Goal: Task Accomplishment & Management: Manage account settings

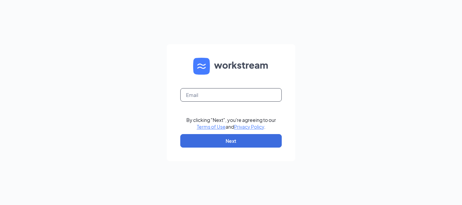
click at [223, 87] on form "By clicking "Next", you're agreeing to our Terms of Use and Privacy Policy . Ne…" at bounding box center [231, 102] width 128 height 117
click at [220, 95] on input "text" at bounding box center [230, 95] width 101 height 14
type input "[EMAIL_ADDRESS][DOMAIN_NAME]"
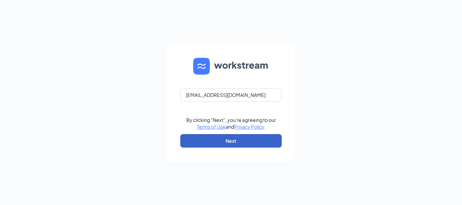
click at [239, 138] on button "Next" at bounding box center [230, 141] width 101 height 14
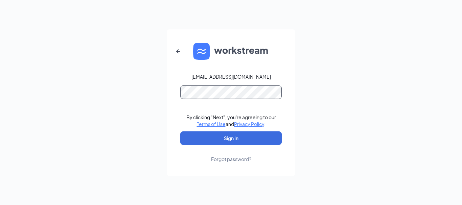
click at [180, 131] on button "Sign In" at bounding box center [230, 138] width 101 height 14
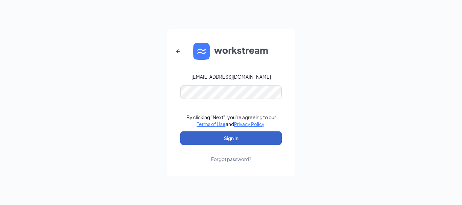
click at [250, 144] on button "Sign In" at bounding box center [230, 138] width 101 height 14
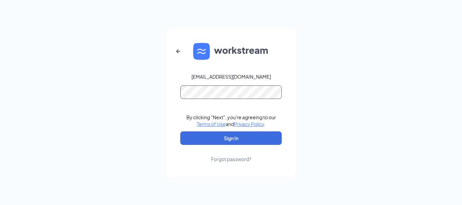
click at [180, 131] on button "Sign In" at bounding box center [230, 138] width 101 height 14
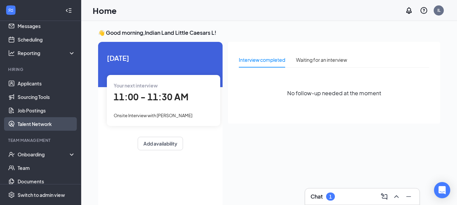
scroll to position [34, 0]
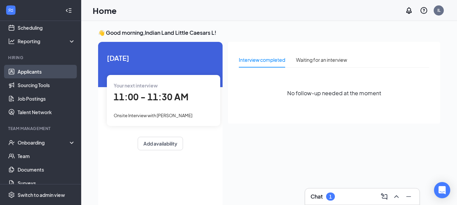
click at [47, 75] on link "Applicants" at bounding box center [47, 72] width 58 height 14
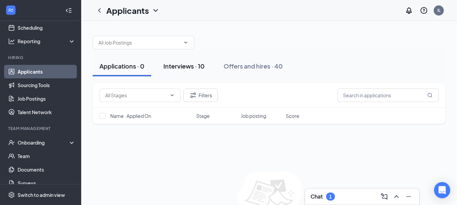
click at [193, 71] on button "Interviews · 10" at bounding box center [183, 66] width 55 height 20
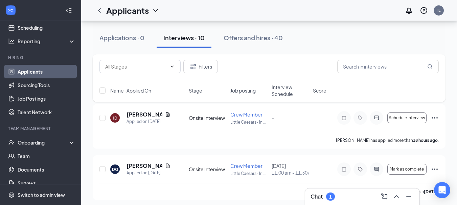
scroll to position [34, 0]
click at [250, 38] on div "Offers and hires · 40" at bounding box center [252, 37] width 59 height 8
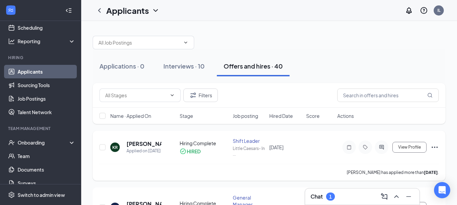
click at [435, 147] on icon "Ellipses" at bounding box center [434, 147] width 8 height 8
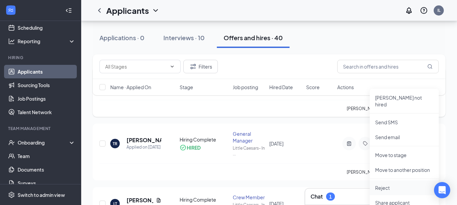
scroll to position [68, 0]
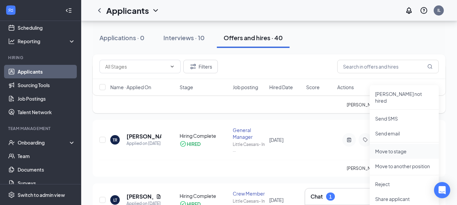
click at [413, 148] on p "Move to stage" at bounding box center [404, 151] width 58 height 7
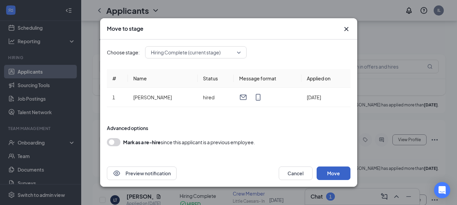
click at [333, 173] on button "Move" at bounding box center [333, 174] width 34 height 14
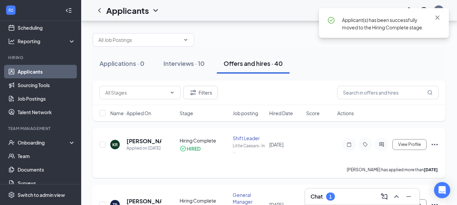
scroll to position [0, 0]
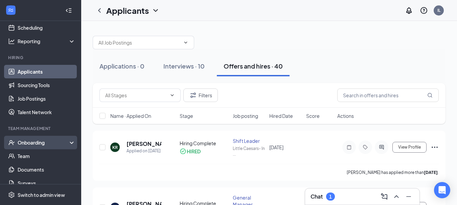
click at [40, 144] on div "Onboarding" at bounding box center [44, 142] width 52 height 7
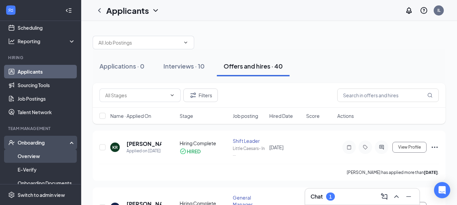
click at [43, 151] on link "Overview" at bounding box center [47, 156] width 58 height 14
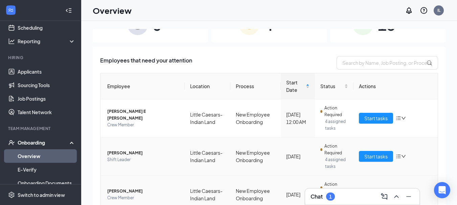
scroll to position [34, 0]
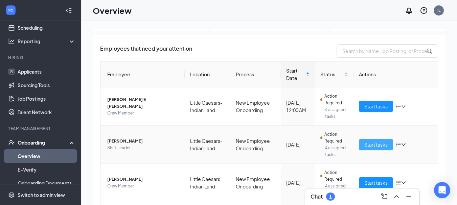
click at [372, 144] on span "Start tasks" at bounding box center [375, 144] width 23 height 7
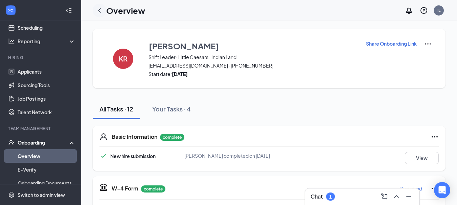
click at [102, 9] on icon "ChevronLeft" at bounding box center [99, 10] width 8 height 8
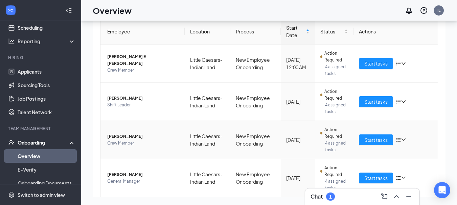
scroll to position [58, 0]
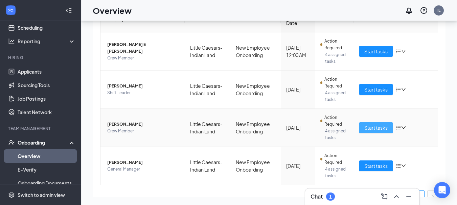
click at [378, 124] on span "Start tasks" at bounding box center [375, 127] width 23 height 7
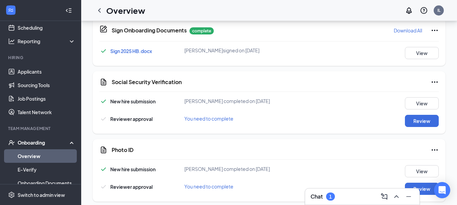
scroll to position [24, 0]
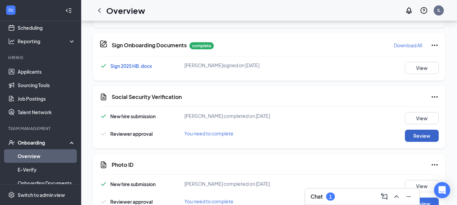
click at [406, 136] on button "Review" at bounding box center [421, 136] width 34 height 12
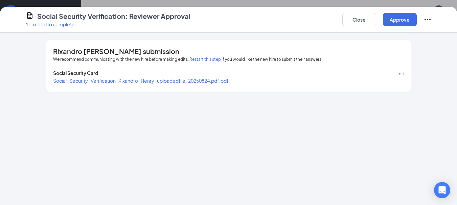
click at [175, 82] on span "Social_Security_Verification_Rixandro_Henry_uploadedfile_20250824.pdf.pdf" at bounding box center [140, 81] width 175 height 6
click at [407, 18] on button "Approve" at bounding box center [400, 20] width 34 height 14
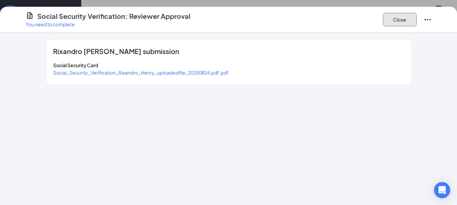
click at [403, 17] on button "Close" at bounding box center [400, 20] width 34 height 14
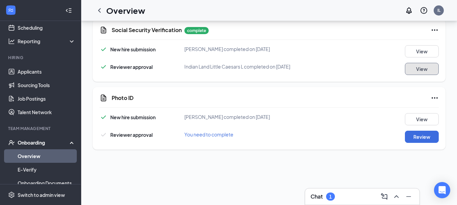
scroll to position [92, 0]
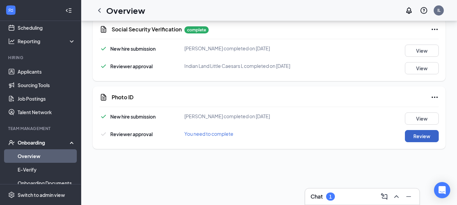
click at [411, 136] on button "Review" at bounding box center [421, 136] width 34 height 12
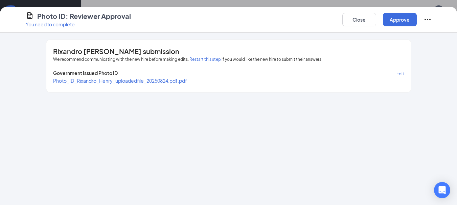
click at [151, 80] on span "Photo_ID_Rixandro_Henry_uploadedfile_20250824.pdf.pdf" at bounding box center [120, 81] width 134 height 6
click at [360, 21] on button "Close" at bounding box center [359, 20] width 34 height 14
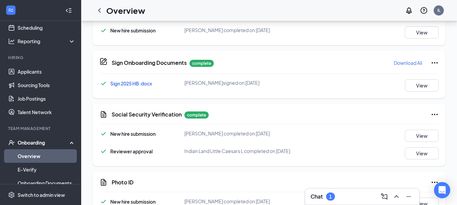
scroll to position [0, 0]
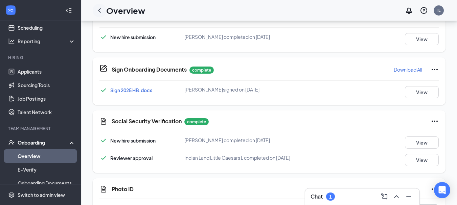
click at [99, 11] on icon "ChevronLeft" at bounding box center [99, 10] width 3 height 4
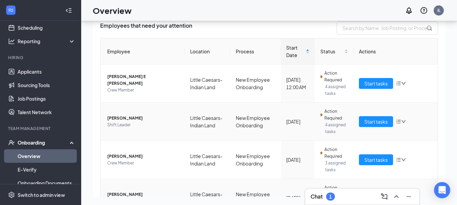
scroll to position [68, 0]
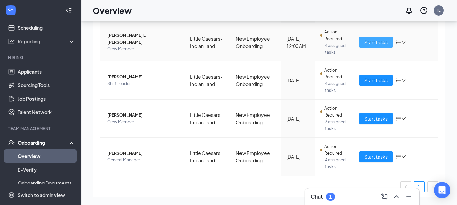
click at [364, 40] on span "Start tasks" at bounding box center [375, 42] width 23 height 7
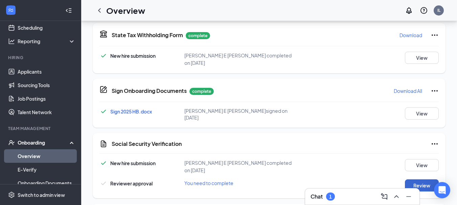
scroll to position [237, 0]
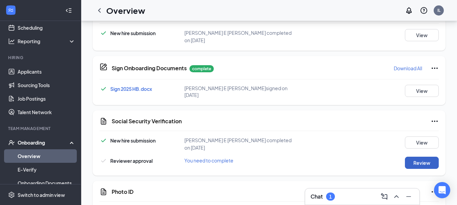
click at [410, 157] on button "Review" at bounding box center [421, 163] width 34 height 12
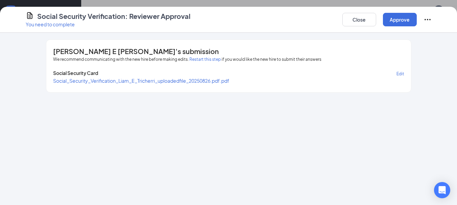
click at [193, 82] on span "Social_Security_Verification_Liam_E_Tricherri_uploadedfile_20250826.pdf.pdf" at bounding box center [141, 81] width 176 height 6
click at [396, 22] on button "Approve" at bounding box center [400, 20] width 34 height 14
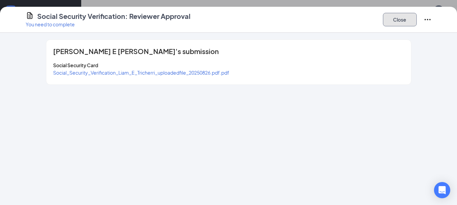
click at [413, 18] on button "Close" at bounding box center [400, 20] width 34 height 14
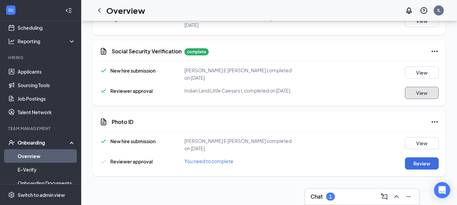
scroll to position [307, 0]
click at [425, 157] on button "Review" at bounding box center [421, 163] width 34 height 12
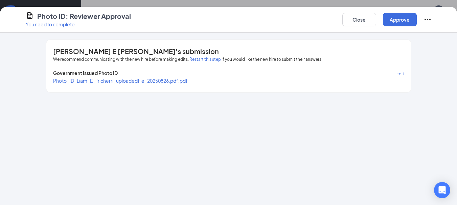
click at [176, 80] on span "Photo_ID_Liam_E_Tricherri_uploadedfile_20250826.pdf.pdf" at bounding box center [120, 81] width 134 height 6
click at [398, 17] on button "Approve" at bounding box center [400, 20] width 34 height 14
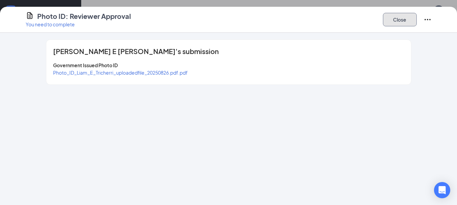
click at [393, 16] on button "Close" at bounding box center [400, 20] width 34 height 14
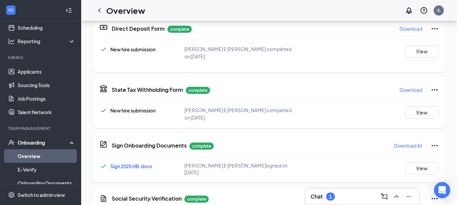
scroll to position [208, 0]
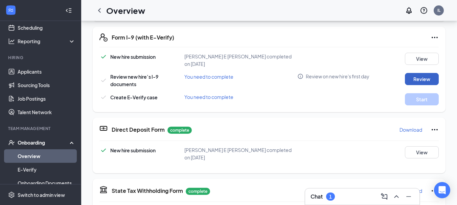
click at [412, 73] on button "Review" at bounding box center [421, 79] width 34 height 12
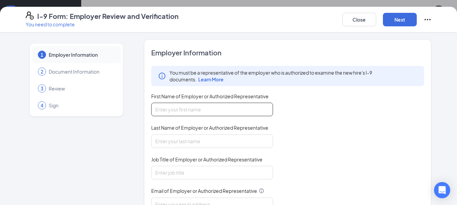
click at [220, 110] on input "First Name of Employer or Authorized Representative" at bounding box center [212, 110] width 122 height 14
type input "Olyvia"
type input "[PERSON_NAME]"
type input "[EMAIL_ADDRESS][DOMAIN_NAME]"
type input "7042364161"
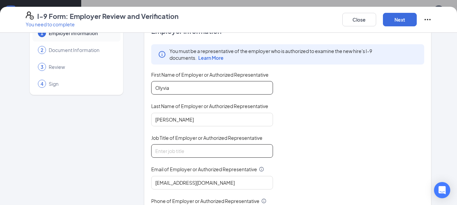
scroll to position [34, 0]
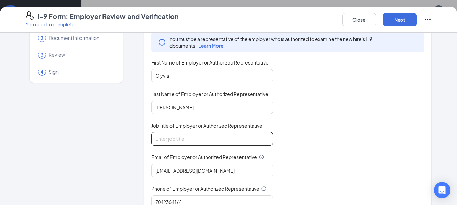
click at [197, 137] on input "Job Title of Employer or Authorized Representative" at bounding box center [212, 139] width 122 height 14
type input "GM"
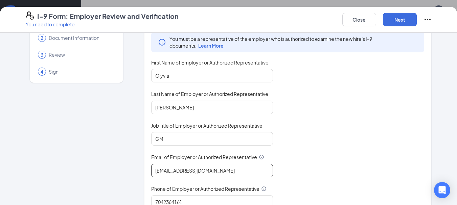
drag, startPoint x: 220, startPoint y: 166, endPoint x: 106, endPoint y: 163, distance: 113.9
click at [106, 163] on div "1 Employer Information 2 Document Information 3 Review 4 Sign Employer Informat…" at bounding box center [228, 140] width 405 height 269
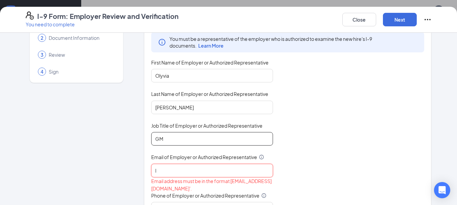
type input "[EMAIL_ADDRESS][DOMAIN_NAME]"
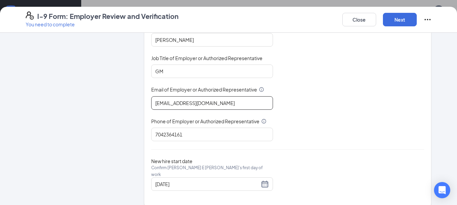
scroll to position [107, 0]
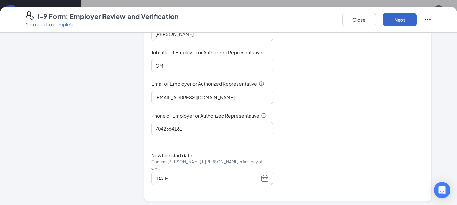
click at [401, 20] on button "Next" at bounding box center [400, 20] width 34 height 14
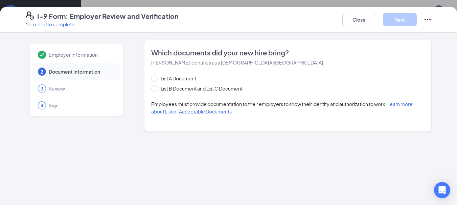
scroll to position [0, 0]
click at [159, 87] on span "List B Document and List C Document" at bounding box center [201, 88] width 87 height 7
click at [156, 87] on input "List B Document and List C Document" at bounding box center [153, 87] width 5 height 5
radio input "true"
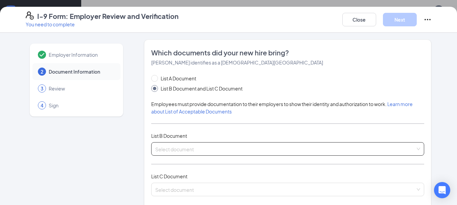
click at [188, 152] on input "search" at bounding box center [285, 148] width 260 height 10
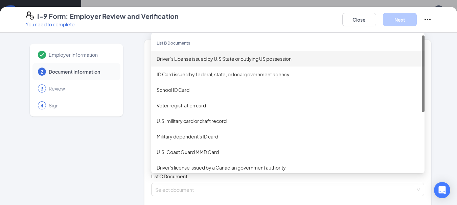
click at [213, 56] on div "Driver’s License issued by U.S State or outlying US possession" at bounding box center [287, 58] width 262 height 7
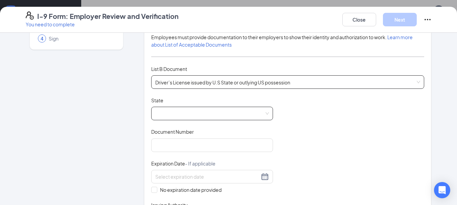
scroll to position [68, 0]
click at [215, 115] on span at bounding box center [212, 112] width 114 height 13
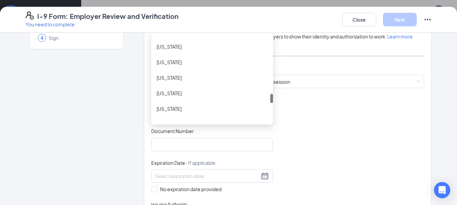
scroll to position [608, 0]
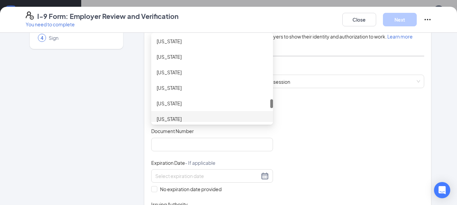
click at [208, 118] on div "[US_STATE]" at bounding box center [211, 118] width 111 height 7
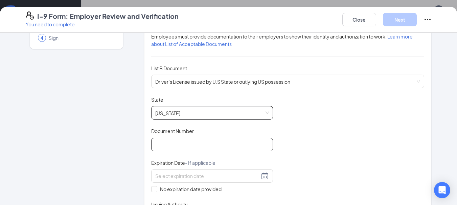
click at [204, 145] on input "Document Number" at bounding box center [212, 145] width 122 height 14
paste input "107067441"
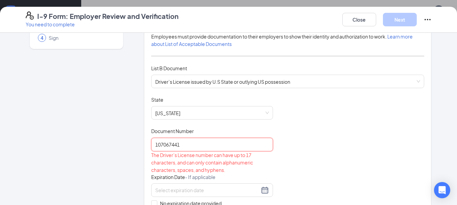
click at [154, 144] on input "107067441" at bounding box center [212, 145] width 122 height 14
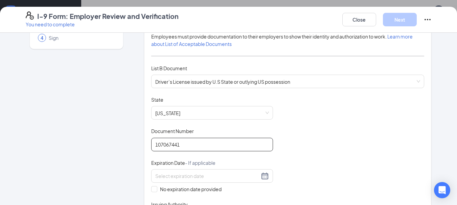
type input "107067441"
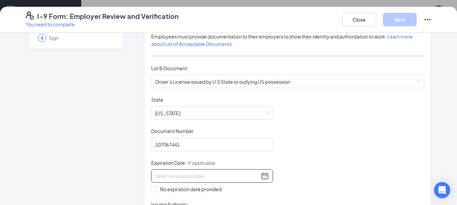
click at [263, 177] on div at bounding box center [212, 176] width 114 height 8
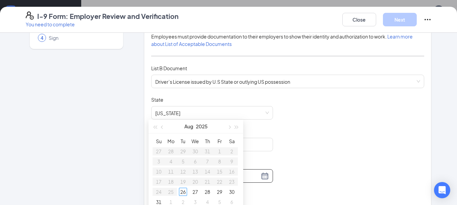
scroll to position [276, 0]
type input "[DATE]"
click at [230, 123] on button "button" at bounding box center [228, 124] width 7 height 14
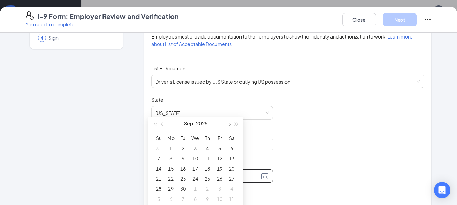
click at [230, 123] on button "button" at bounding box center [228, 124] width 7 height 14
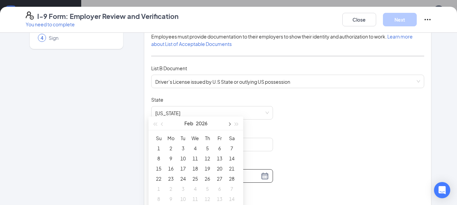
click at [230, 123] on button "button" at bounding box center [228, 124] width 7 height 14
click at [236, 123] on span "button" at bounding box center [236, 124] width 3 height 3
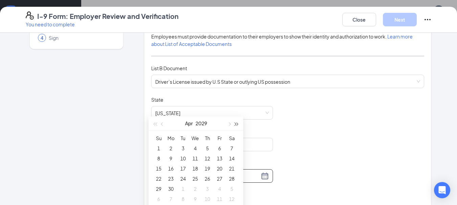
click at [236, 123] on span "button" at bounding box center [236, 124] width 3 height 3
type input "[DATE]"
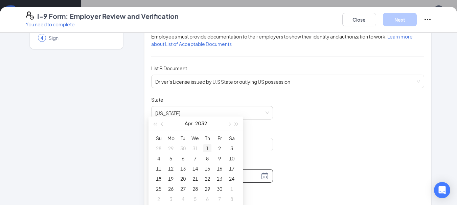
click at [208, 148] on div "1" at bounding box center [207, 148] width 8 height 8
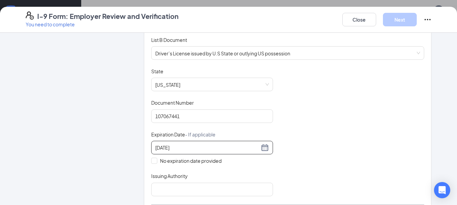
scroll to position [135, 0]
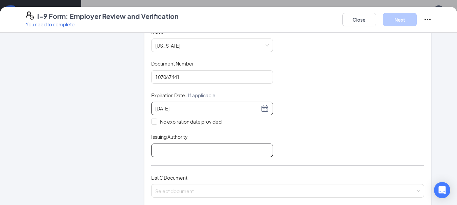
click at [178, 152] on input "Issuing Authority" at bounding box center [212, 151] width 122 height 14
type input "[US_STATE]"
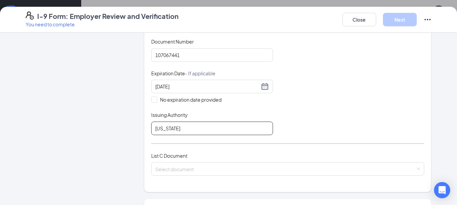
scroll to position [169, 0]
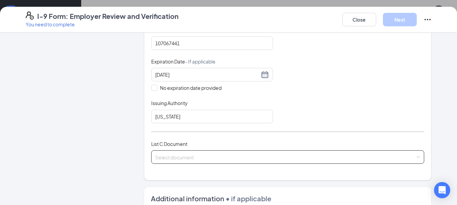
click at [224, 158] on input "search" at bounding box center [285, 156] width 260 height 10
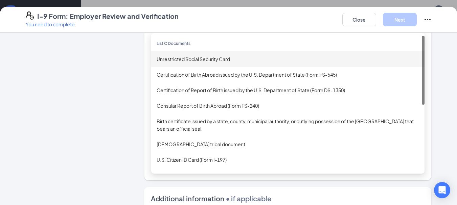
click at [225, 60] on div "Unrestricted Social Security Card" at bounding box center [287, 58] width 262 height 7
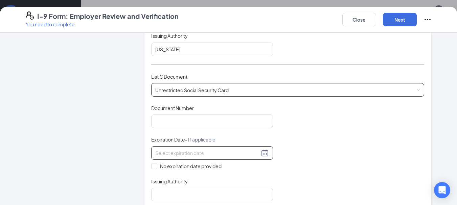
scroll to position [237, 0]
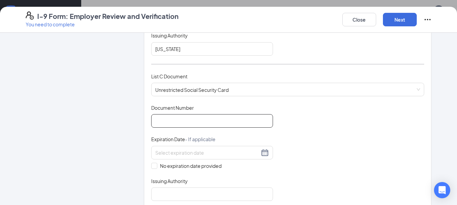
drag, startPoint x: 193, startPoint y: 122, endPoint x: 193, endPoint y: 117, distance: 5.1
click at [194, 119] on input "Document Number" at bounding box center [212, 121] width 122 height 14
type input "681163535"
click at [179, 164] on span "No expiration date provided" at bounding box center [190, 165] width 67 height 7
click at [154, 165] on span at bounding box center [154, 166] width 6 height 6
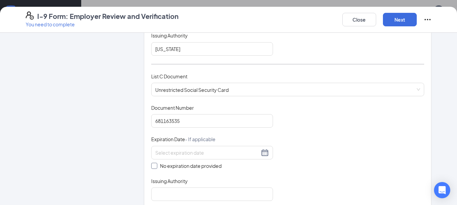
click at [154, 165] on input "No expiration date provided" at bounding box center [153, 165] width 5 height 5
checkbox input "true"
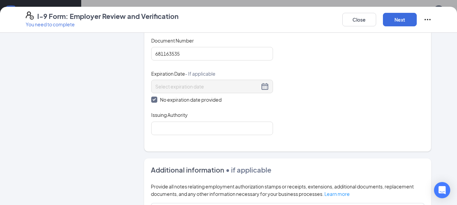
scroll to position [304, 0]
click at [195, 125] on input "Issuing Authority" at bounding box center [212, 128] width 122 height 14
type input "[US_STATE]"
click at [397, 21] on button "Next" at bounding box center [400, 20] width 34 height 14
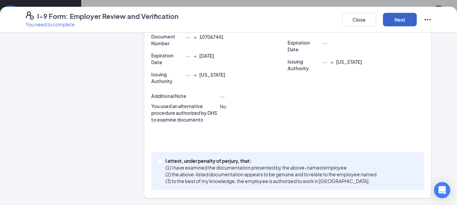
scroll to position [216, 0]
click at [210, 189] on div "I attest, under penalty of [PERSON_NAME], that: (1) I have examined the documen…" at bounding box center [287, 171] width 273 height 38
click at [215, 169] on p "(1) I have examined the documentation presented by the above-named employee" at bounding box center [270, 167] width 211 height 7
click at [161, 163] on input "I attest, under penalty of [PERSON_NAME], that: (1) I have examined the documen…" at bounding box center [158, 160] width 5 height 5
checkbox input "true"
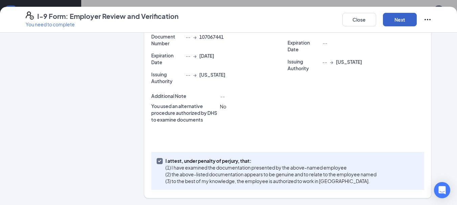
click at [404, 22] on button "Next" at bounding box center [400, 20] width 34 height 14
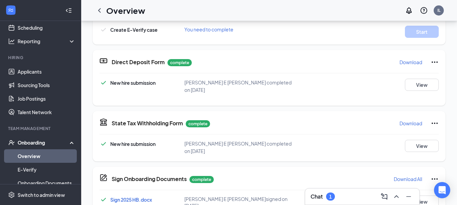
scroll to position [273, 0]
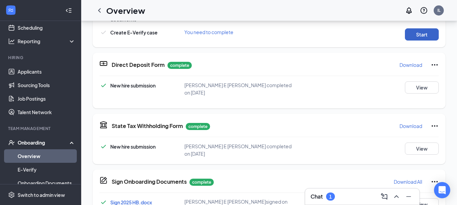
click at [412, 28] on button "Start" at bounding box center [421, 34] width 34 height 12
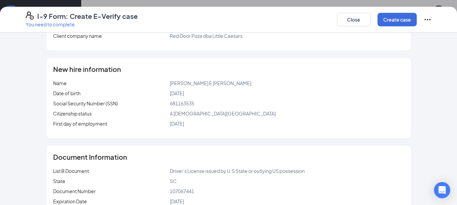
scroll to position [129, 0]
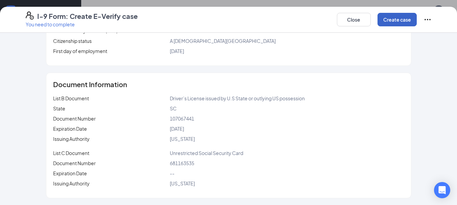
click at [396, 19] on button "Create case" at bounding box center [396, 20] width 39 height 14
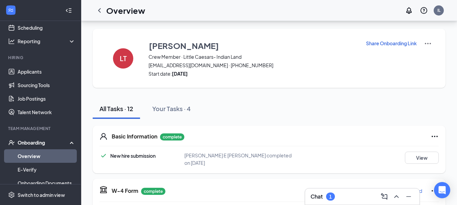
scroll to position [0, 0]
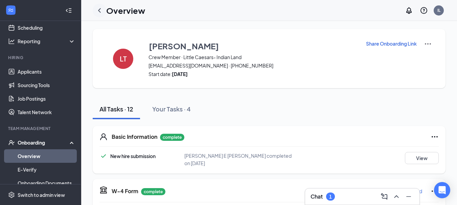
click at [100, 10] on icon "ChevronLeft" at bounding box center [99, 10] width 8 height 8
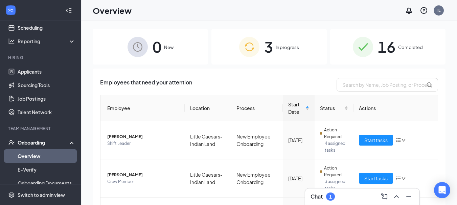
click at [270, 38] on span "3" at bounding box center [268, 46] width 9 height 23
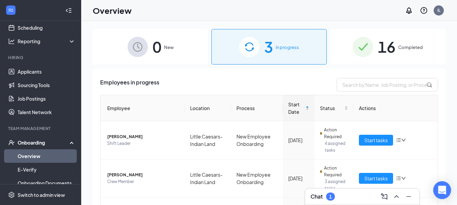
click at [440, 189] on icon "Open Intercom Messenger" at bounding box center [442, 190] width 8 height 9
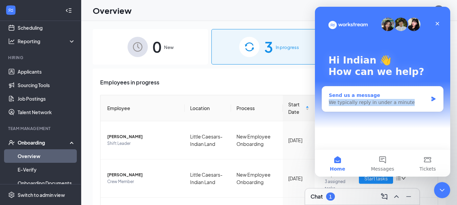
click at [424, 99] on div "Send us a message We typically reply in under a minute" at bounding box center [377, 99] width 99 height 14
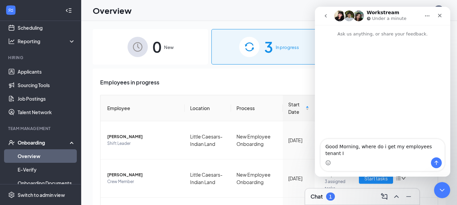
type textarea "Good Morning, where do i get my employees tenant ID"
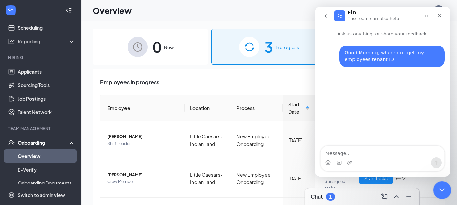
click at [436, 193] on div "Close Intercom Messenger" at bounding box center [441, 189] width 16 height 16
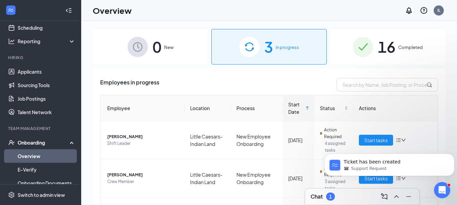
click at [385, 45] on span "16" at bounding box center [386, 46] width 18 height 23
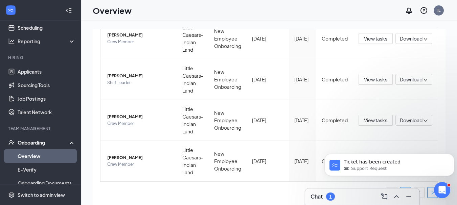
click at [430, 195] on button "button" at bounding box center [432, 192] width 11 height 11
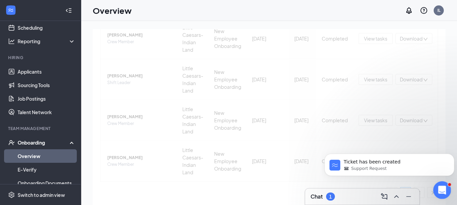
click at [439, 188] on icon "Open Intercom Messenger" at bounding box center [440, 189] width 11 height 11
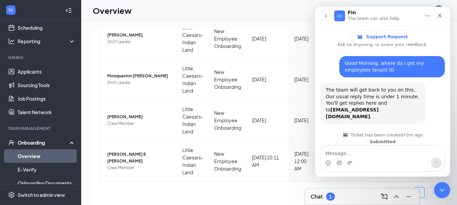
scroll to position [11, 0]
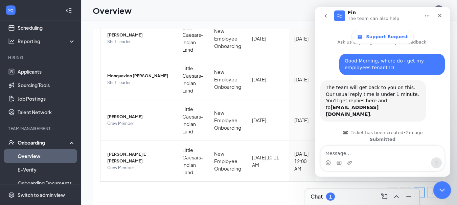
click at [441, 189] on icon "Close Intercom Messenger" at bounding box center [440, 189] width 5 height 3
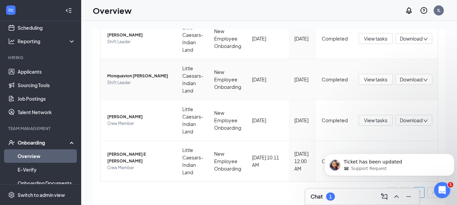
scroll to position [83, 0]
click at [445, 184] on div "Open Intercom Messenger" at bounding box center [440, 189] width 22 height 22
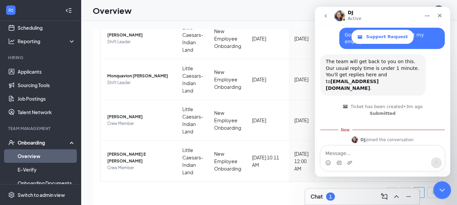
scroll to position [94, 0]
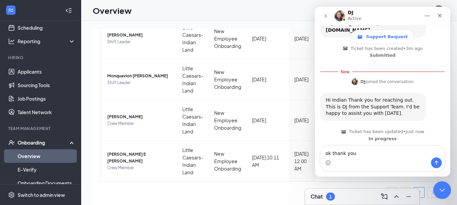
type textarea "ok thank you'"
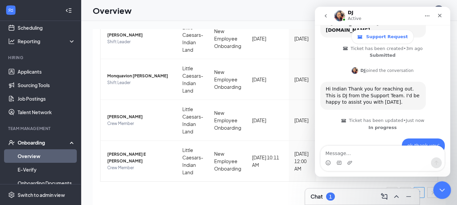
scroll to position [103, 0]
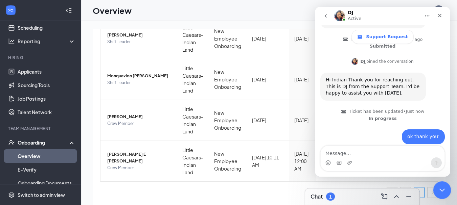
click at [445, 189] on div "Close Intercom Messenger" at bounding box center [441, 189] width 16 height 16
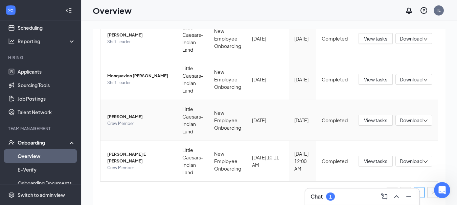
click at [145, 116] on span "[PERSON_NAME]" at bounding box center [139, 117] width 64 height 7
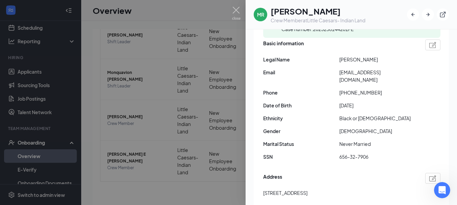
scroll to position [135, 0]
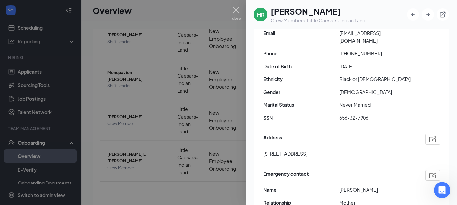
drag, startPoint x: 262, startPoint y: 154, endPoint x: 299, endPoint y: 156, distance: 36.6
click at [299, 156] on div "Employment confirmed・Closed E-Verify case E-Verify has confirmed that [PERSON_N…" at bounding box center [350, 101] width 195 height 303
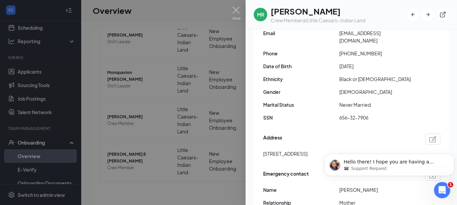
scroll to position [0, 0]
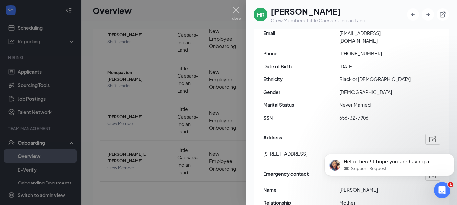
copy span "1142 first street"
click at [443, 188] on icon "Open Intercom Messenger" at bounding box center [440, 189] width 11 height 11
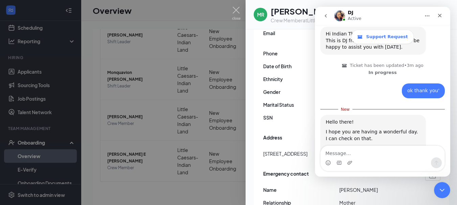
scroll to position [174, 0]
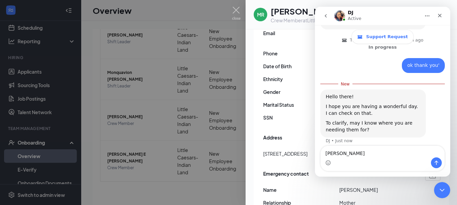
type textarea "[PERSON_NAME]"
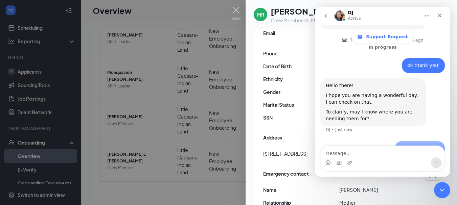
scroll to position [183, 0]
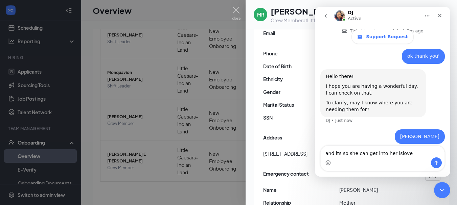
type textarea "and its so she can get into her isloved"
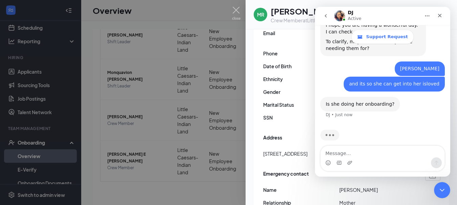
scroll to position [245, 0]
type textarea "shes complete with it"
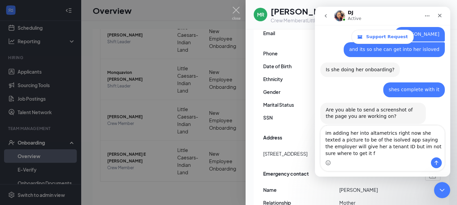
scroll to position [286, 0]
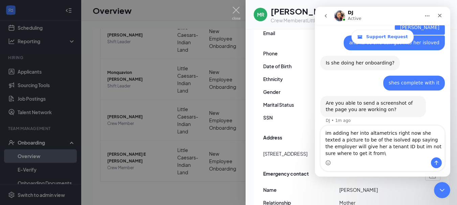
type textarea "im adding her into altametrics right now she texted a picture to be of the isol…"
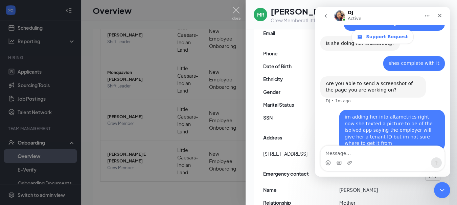
scroll to position [306, 0]
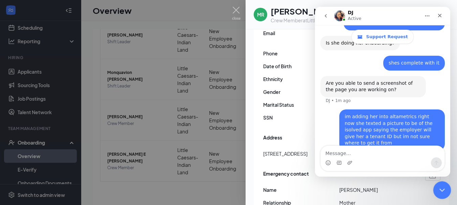
click at [440, 191] on icon "Close Intercom Messenger" at bounding box center [441, 189] width 8 height 8
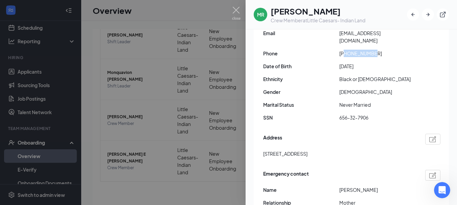
drag, startPoint x: 344, startPoint y: 55, endPoint x: 378, endPoint y: 57, distance: 34.2
click at [378, 57] on span "[PHONE_NUMBER]" at bounding box center [377, 53] width 76 height 7
copy span "3156535365"
click at [444, 187] on icon "Open Intercom Messenger" at bounding box center [440, 189] width 11 height 11
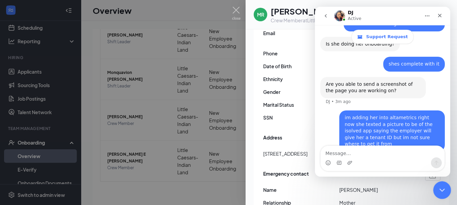
click at [438, 188] on icon "Close Intercom Messenger" at bounding box center [441, 189] width 8 height 8
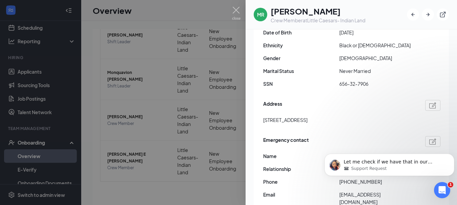
scroll to position [339, 0]
drag, startPoint x: 443, startPoint y: 189, endPoint x: 437, endPoint y: 190, distance: 6.4
click at [438, 190] on icon "Open Intercom Messenger" at bounding box center [440, 189] width 11 height 11
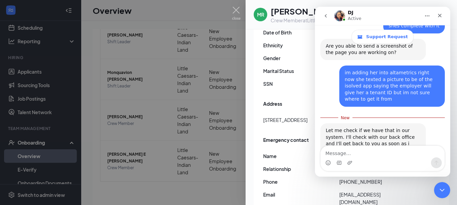
scroll to position [350, 0]
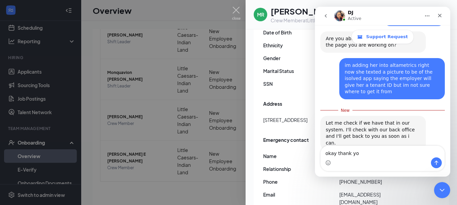
type textarea "okay thank you"
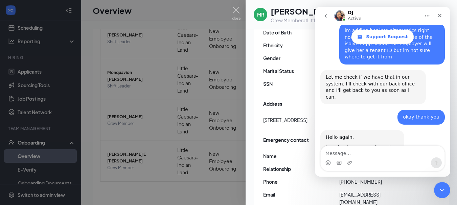
scroll to position [389, 0]
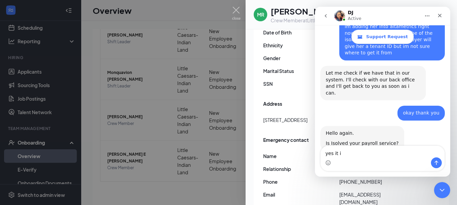
type textarea "yes it is"
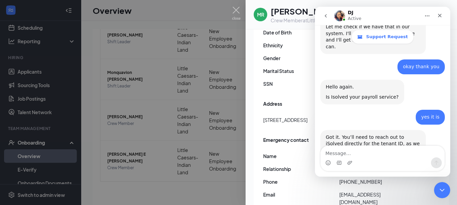
scroll to position [443, 0]
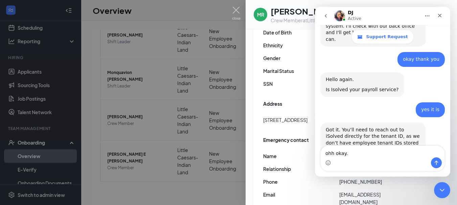
type textarea "ohh okay"
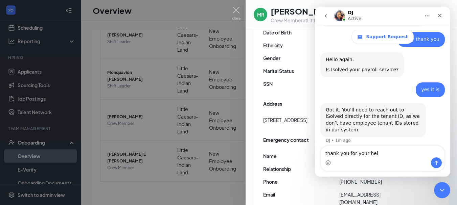
type textarea "thank you for your help"
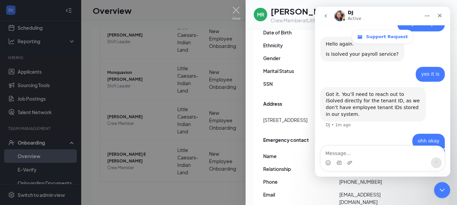
click at [424, 16] on icon "Home" at bounding box center [426, 15] width 5 height 5
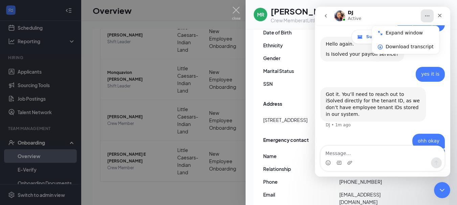
click at [425, 16] on icon "Home" at bounding box center [427, 16] width 4 height 1
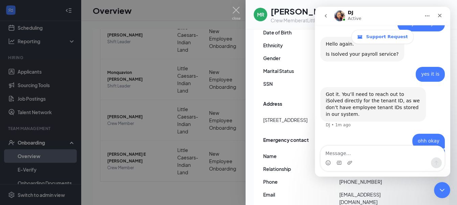
click at [329, 16] on button "go back" at bounding box center [325, 15] width 13 height 13
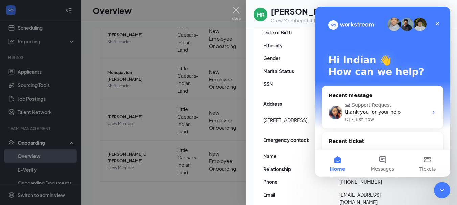
scroll to position [0, 0]
click at [432, 22] on div "Close" at bounding box center [437, 24] width 12 height 12
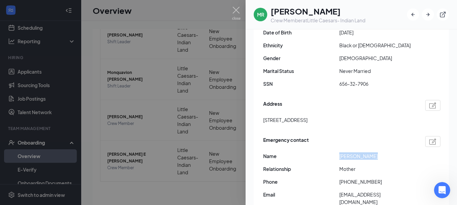
drag, startPoint x: 342, startPoint y: 155, endPoint x: 378, endPoint y: 159, distance: 37.0
click at [378, 159] on div "Emergency contact Name [PERSON_NAME] Relationship Mother Phone [PHONE_NUMBER] E…" at bounding box center [351, 172] width 177 height 77
copy div "[PERSON_NAME]"
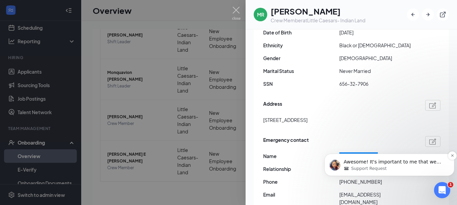
click at [398, 163] on p "Awesome! It's important to me that we address all of your concerns. Is there an…" at bounding box center [394, 162] width 102 height 7
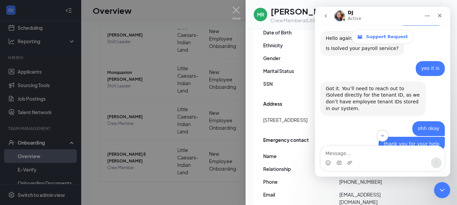
scroll to position [530, 0]
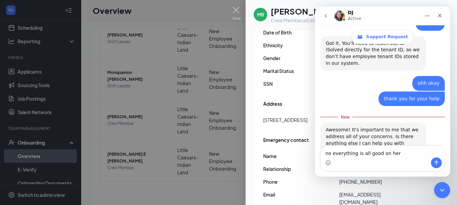
type textarea "no everything is all good on here"
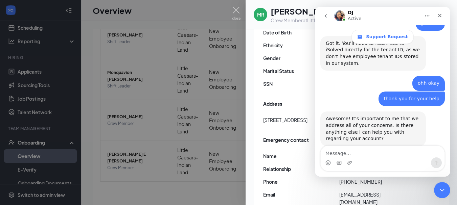
scroll to position [539, 0]
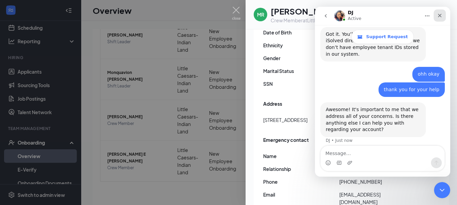
click at [438, 15] on icon "Close" at bounding box center [439, 15] width 5 height 5
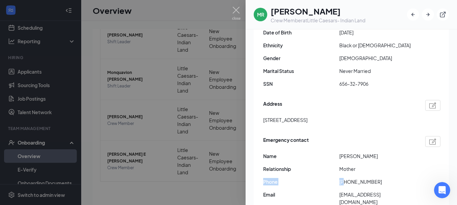
drag, startPoint x: 344, startPoint y: 182, endPoint x: 427, endPoint y: 173, distance: 83.6
click at [426, 173] on div "Emergency contact Name [PERSON_NAME] Relationship Mother Phone [PHONE_NUMBER] E…" at bounding box center [351, 172] width 177 height 77
click at [346, 185] on span "[PHONE_NUMBER]" at bounding box center [377, 181] width 76 height 7
click at [344, 185] on span "[PHONE_NUMBER]" at bounding box center [377, 181] width 76 height 7
drag, startPoint x: 346, startPoint y: 180, endPoint x: 387, endPoint y: 179, distance: 40.9
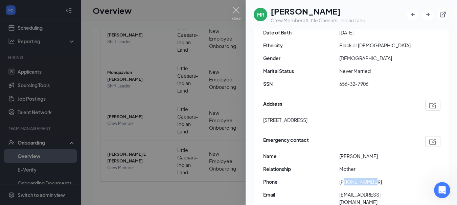
click at [387, 179] on span "[PHONE_NUMBER]" at bounding box center [377, 181] width 76 height 7
copy span "8035778341"
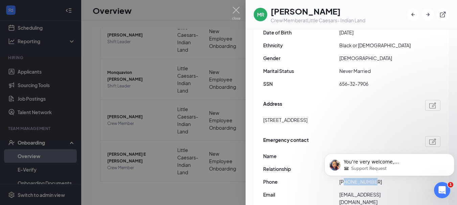
scroll to position [622, 0]
click at [238, 7] on img at bounding box center [236, 13] width 8 height 13
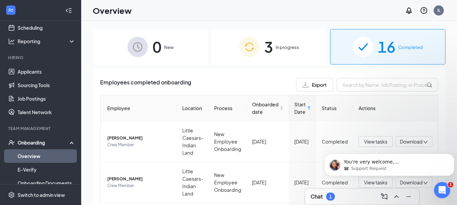
click at [242, 42] on img at bounding box center [249, 47] width 20 height 20
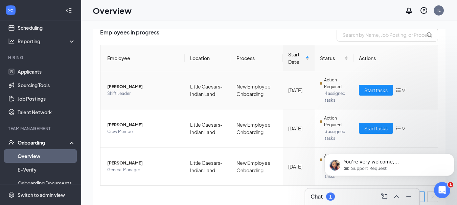
scroll to position [54, 0]
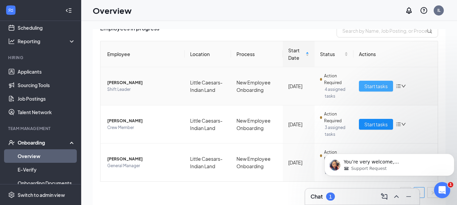
click at [371, 82] on span "Start tasks" at bounding box center [375, 85] width 23 height 7
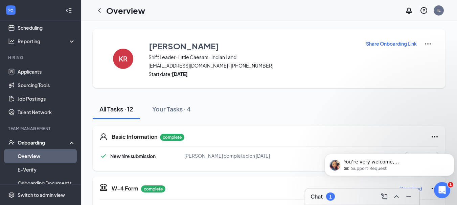
click at [407, 44] on p "Share Onboarding Link" at bounding box center [391, 43] width 51 height 7
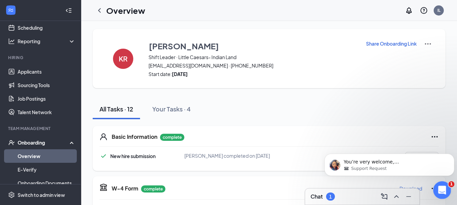
click at [441, 186] on icon "Open Intercom Messenger" at bounding box center [440, 189] width 11 height 11
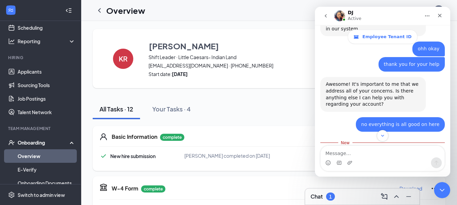
scroll to position [633, 0]
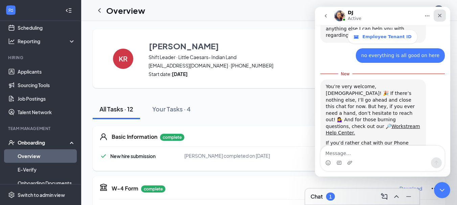
click at [443, 17] on div "Close" at bounding box center [439, 15] width 12 height 12
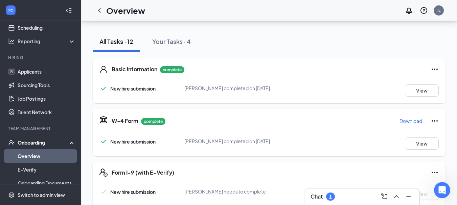
scroll to position [0, 0]
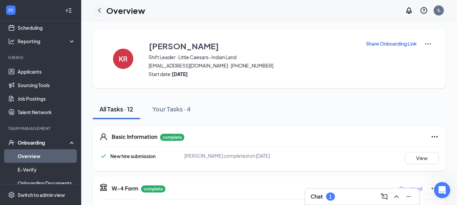
click at [100, 9] on icon "ChevronLeft" at bounding box center [99, 10] width 3 height 4
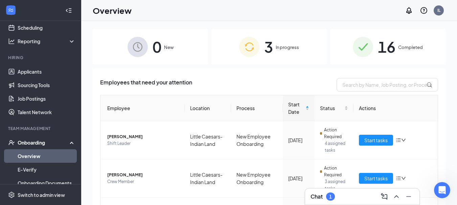
click at [360, 37] on img at bounding box center [362, 47] width 20 height 20
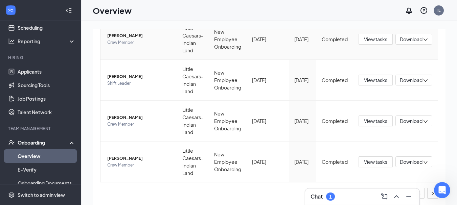
scroll to position [348, 0]
click at [430, 192] on icon "right" at bounding box center [432, 193] width 4 height 4
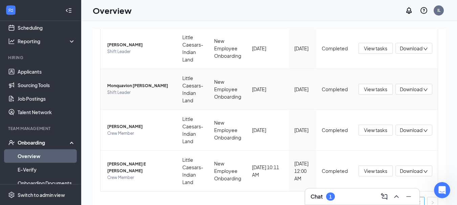
scroll to position [185, 0]
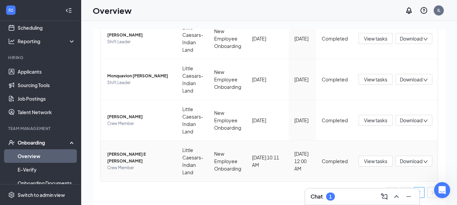
click at [132, 159] on span "[PERSON_NAME] E [PERSON_NAME]" at bounding box center [139, 158] width 64 height 14
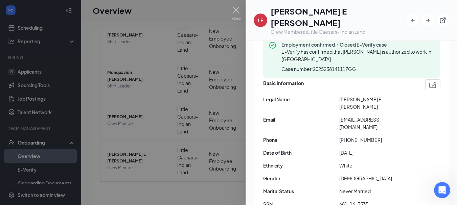
scroll to position [135, 0]
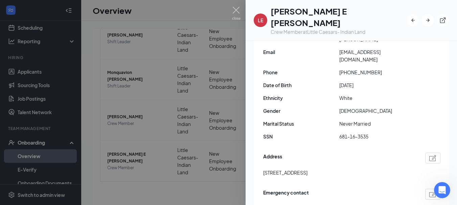
drag, startPoint x: 262, startPoint y: 146, endPoint x: 306, endPoint y: 151, distance: 44.3
click at [306, 151] on div "Employment confirmed・Closed E-Verify case E-Verify has confirmed that [PERSON_N…" at bounding box center [350, 116] width 195 height 311
copy span "[GEOGRAPHIC_DATA]"
drag, startPoint x: 344, startPoint y: 45, endPoint x: 394, endPoint y: 50, distance: 50.6
click at [394, 50] on div "Basic information Legal Name [PERSON_NAME] Email [EMAIL_ADDRESS][DOMAIN_NAME] P…" at bounding box center [351, 78] width 177 height 136
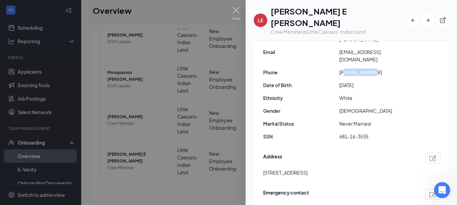
copy span "8034150510"
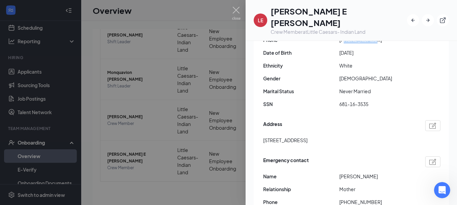
scroll to position [169, 0]
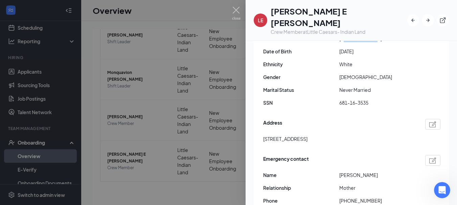
drag, startPoint x: 331, startPoint y: 146, endPoint x: 417, endPoint y: 144, distance: 86.2
click at [417, 153] on div "Emergency contact Name [PERSON_NAME] Relationship Mother Phone [PHONE_NUMBER] E…" at bounding box center [351, 191] width 177 height 77
copy div "[PERSON_NAME]"
drag, startPoint x: 346, startPoint y: 172, endPoint x: 403, endPoint y: 172, distance: 57.8
click at [403, 197] on span "[PHONE_NUMBER]" at bounding box center [377, 200] width 76 height 7
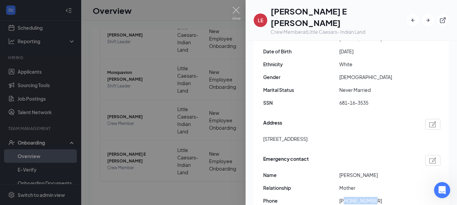
copy span "7043404742"
click at [235, 12] on img at bounding box center [236, 13] width 8 height 13
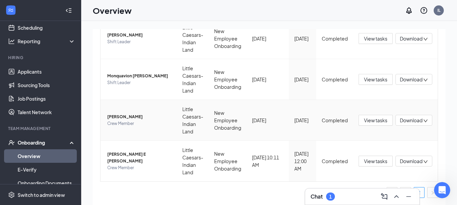
scroll to position [50, 0]
